Goal: Information Seeking & Learning: Learn about a topic

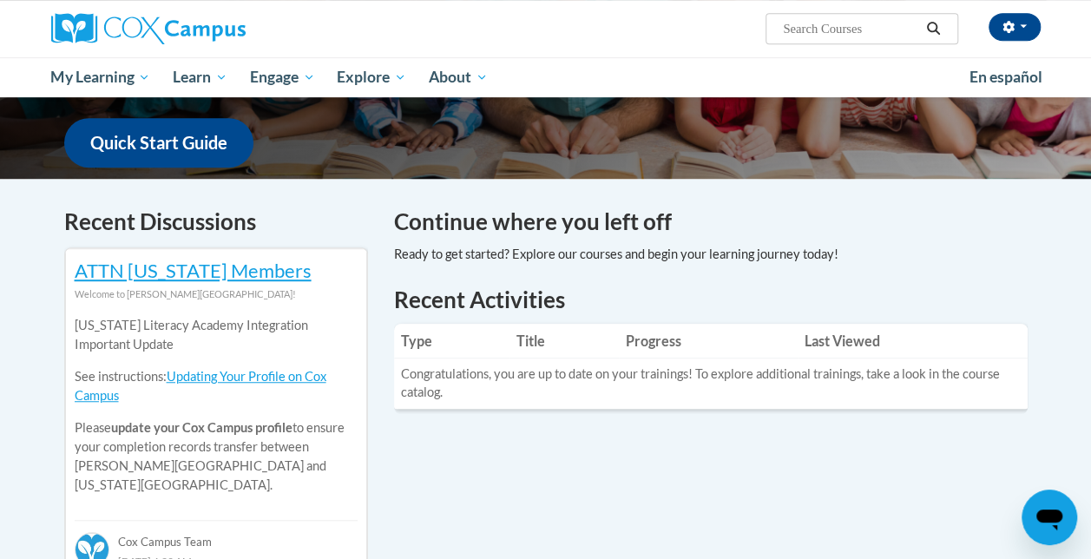
scroll to position [407, 0]
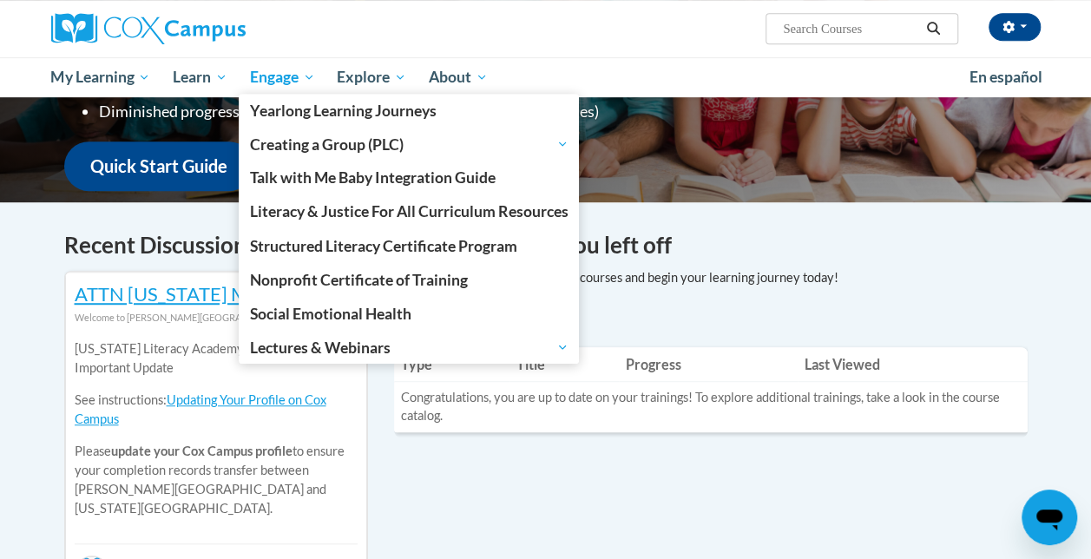
click at [281, 71] on span "Engage" at bounding box center [282, 77] width 65 height 21
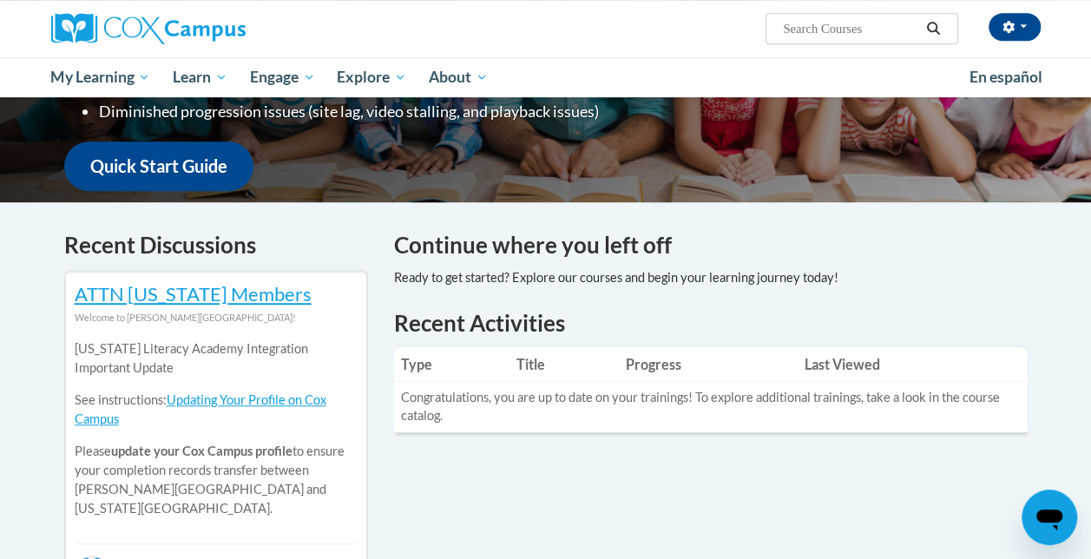
click at [868, 23] on input "Search..." at bounding box center [850, 28] width 139 height 21
type input "systematic and explicit phonics instruction"
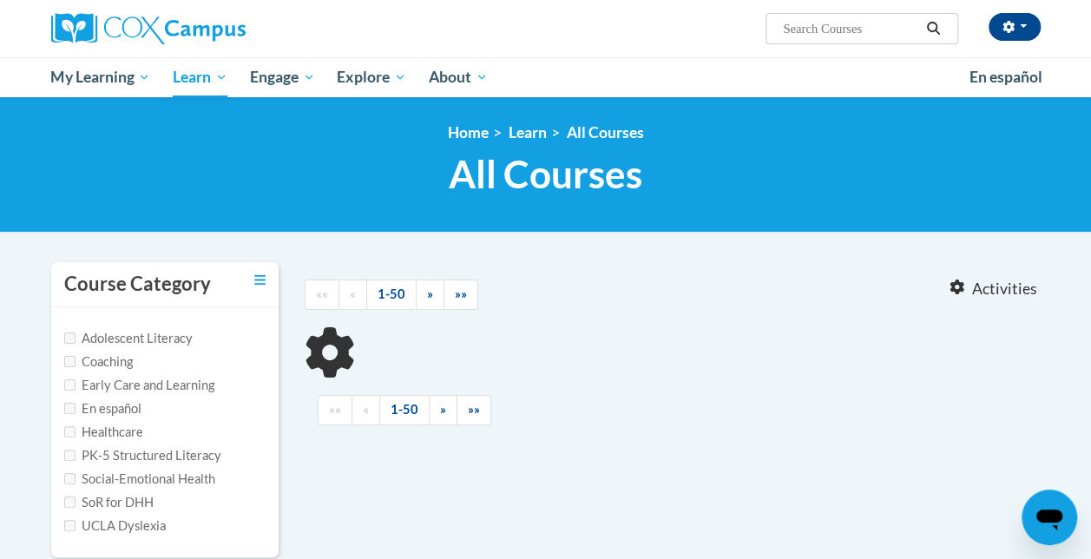
type input "systematic and explicit phonics instruction"
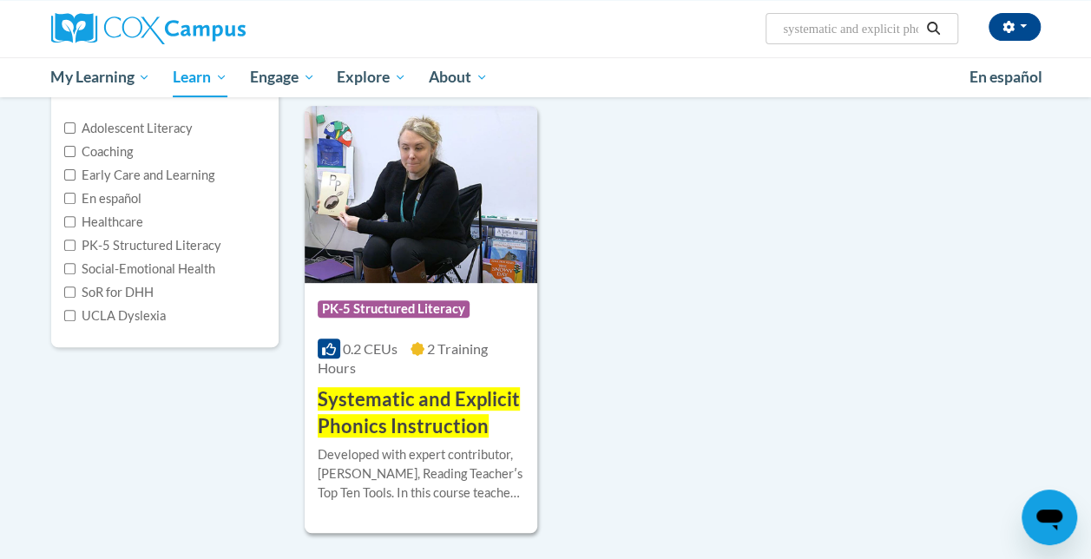
scroll to position [214, 0]
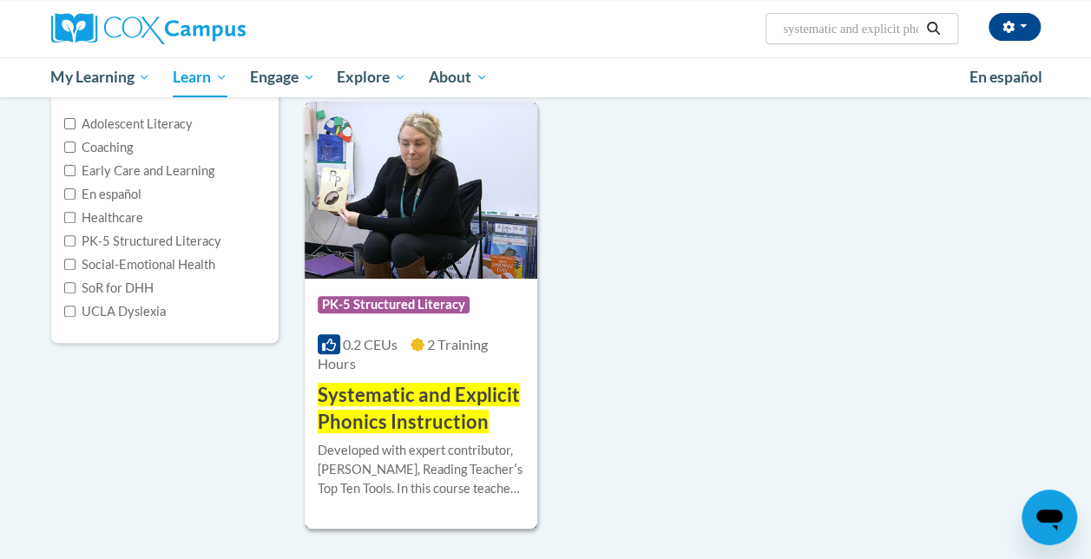
click at [415, 371] on div "0.2 CEUs 2 Training Hours" at bounding box center [421, 354] width 207 height 38
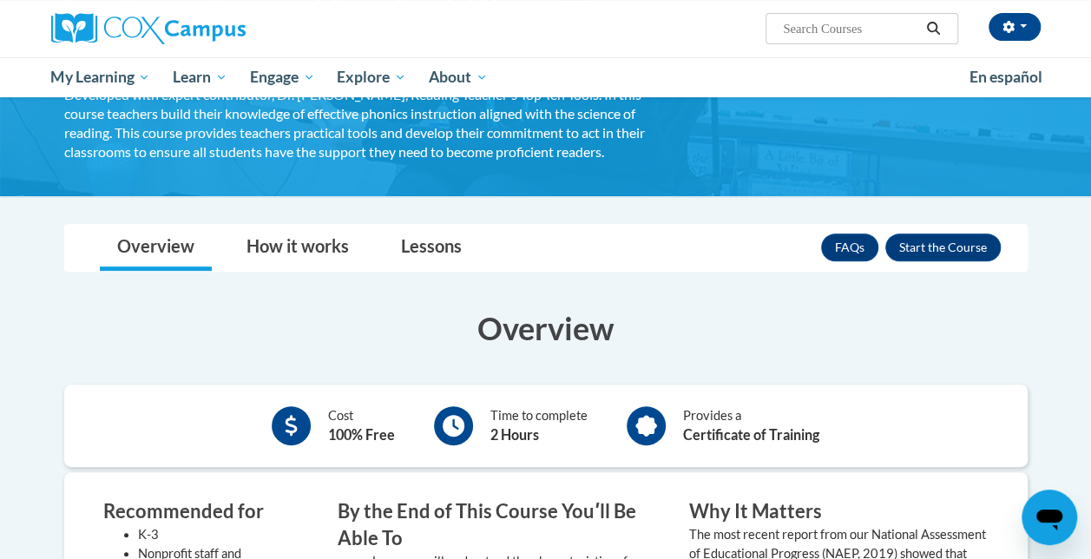
scroll to position [200, 0]
